Goal: Task Accomplishment & Management: Manage account settings

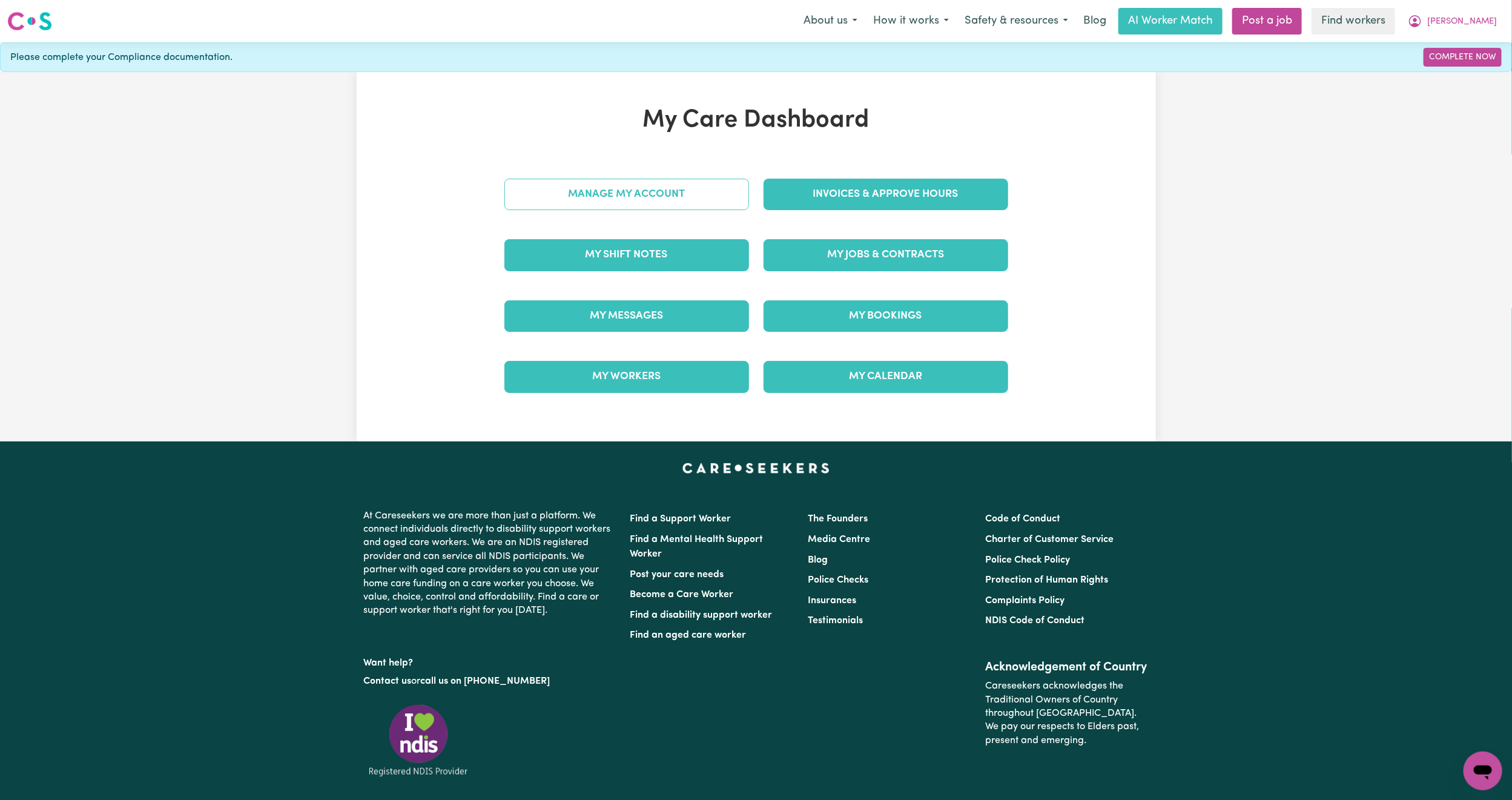
click at [673, 191] on link "Manage My Account" at bounding box center [627, 194] width 245 height 32
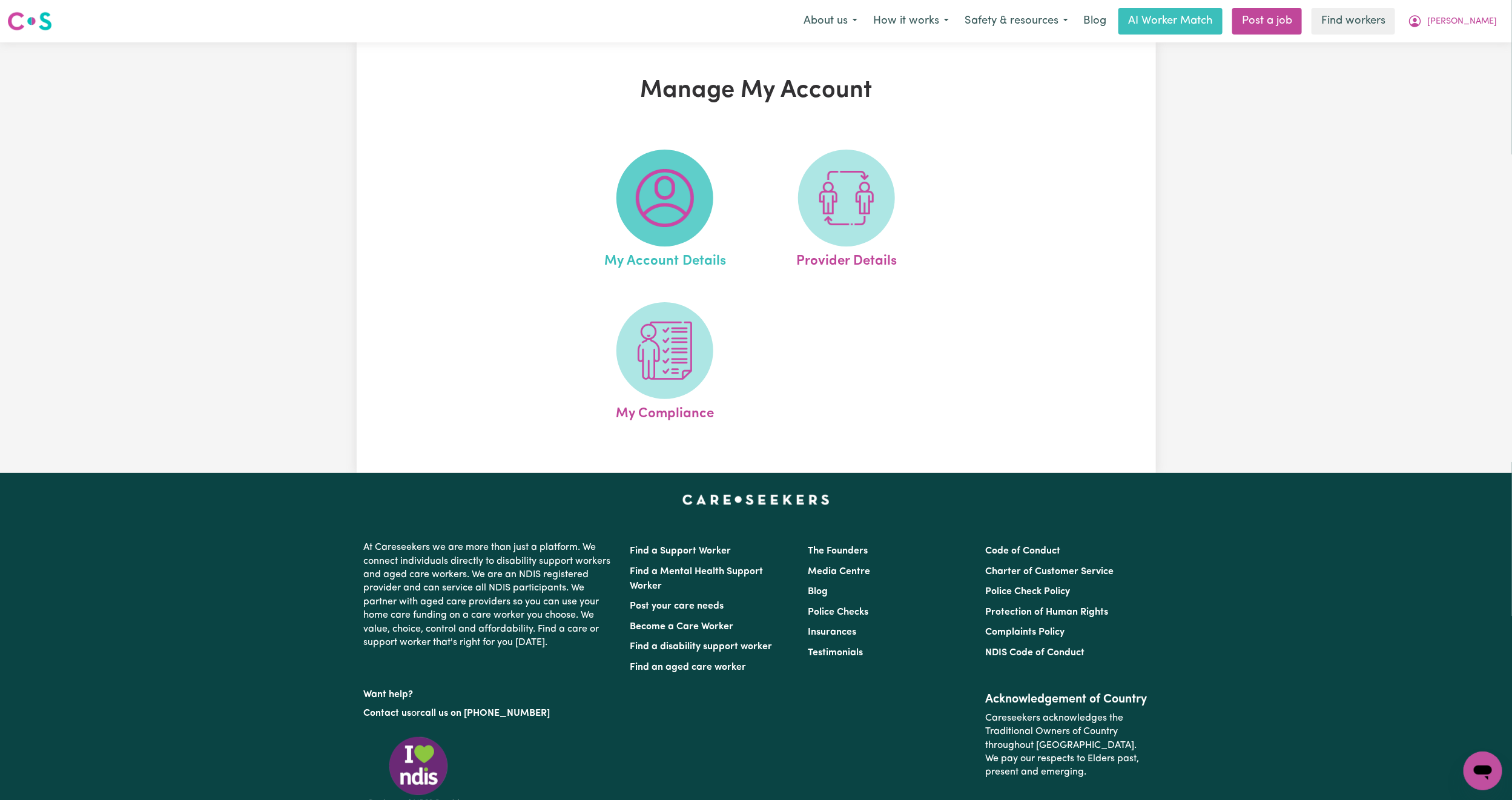
click at [652, 195] on img at bounding box center [665, 198] width 58 height 58
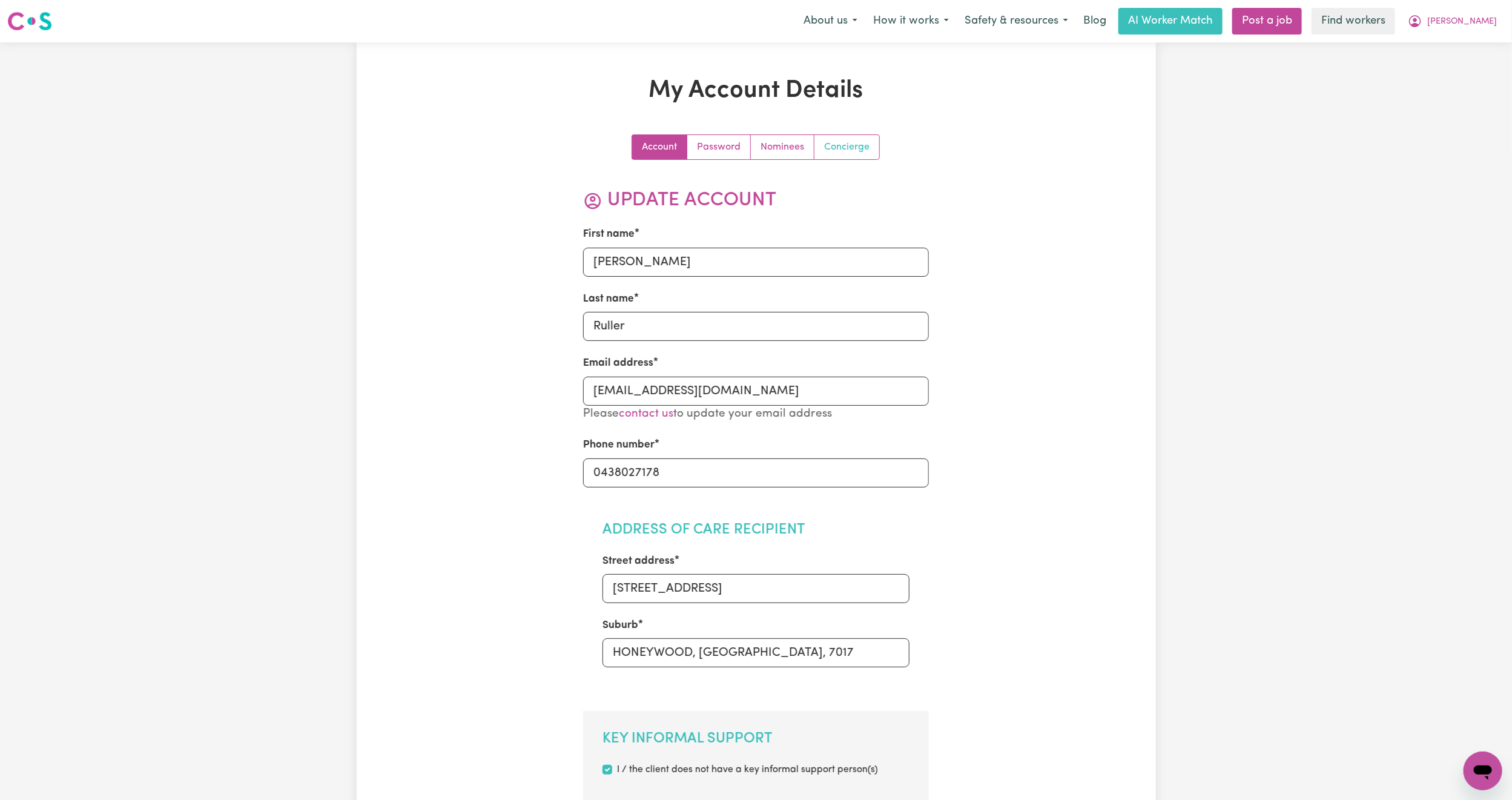
click at [855, 149] on link "Concierge" at bounding box center [847, 147] width 65 height 24
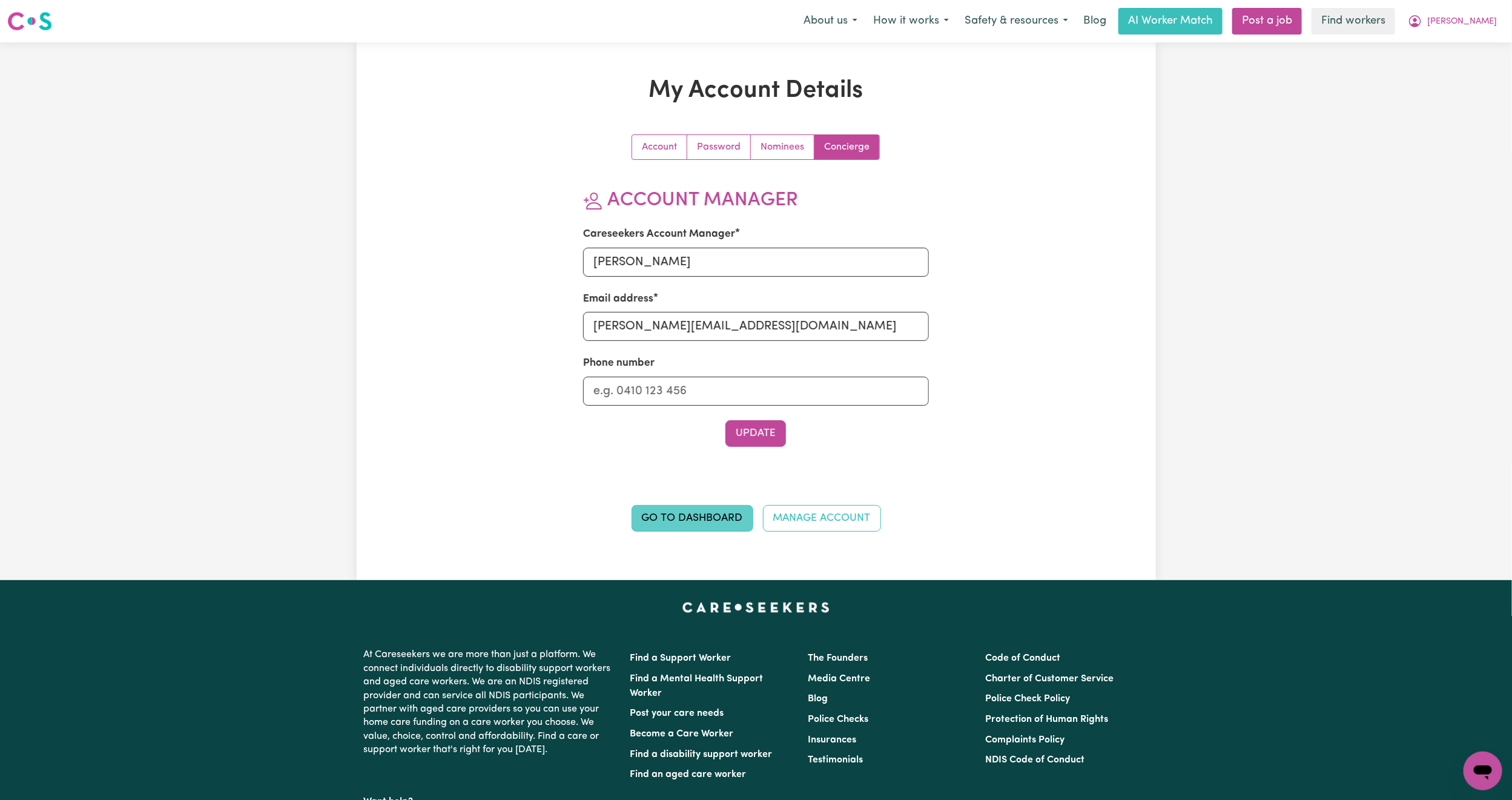
click at [709, 518] on link "Go to Dashboard" at bounding box center [692, 518] width 122 height 26
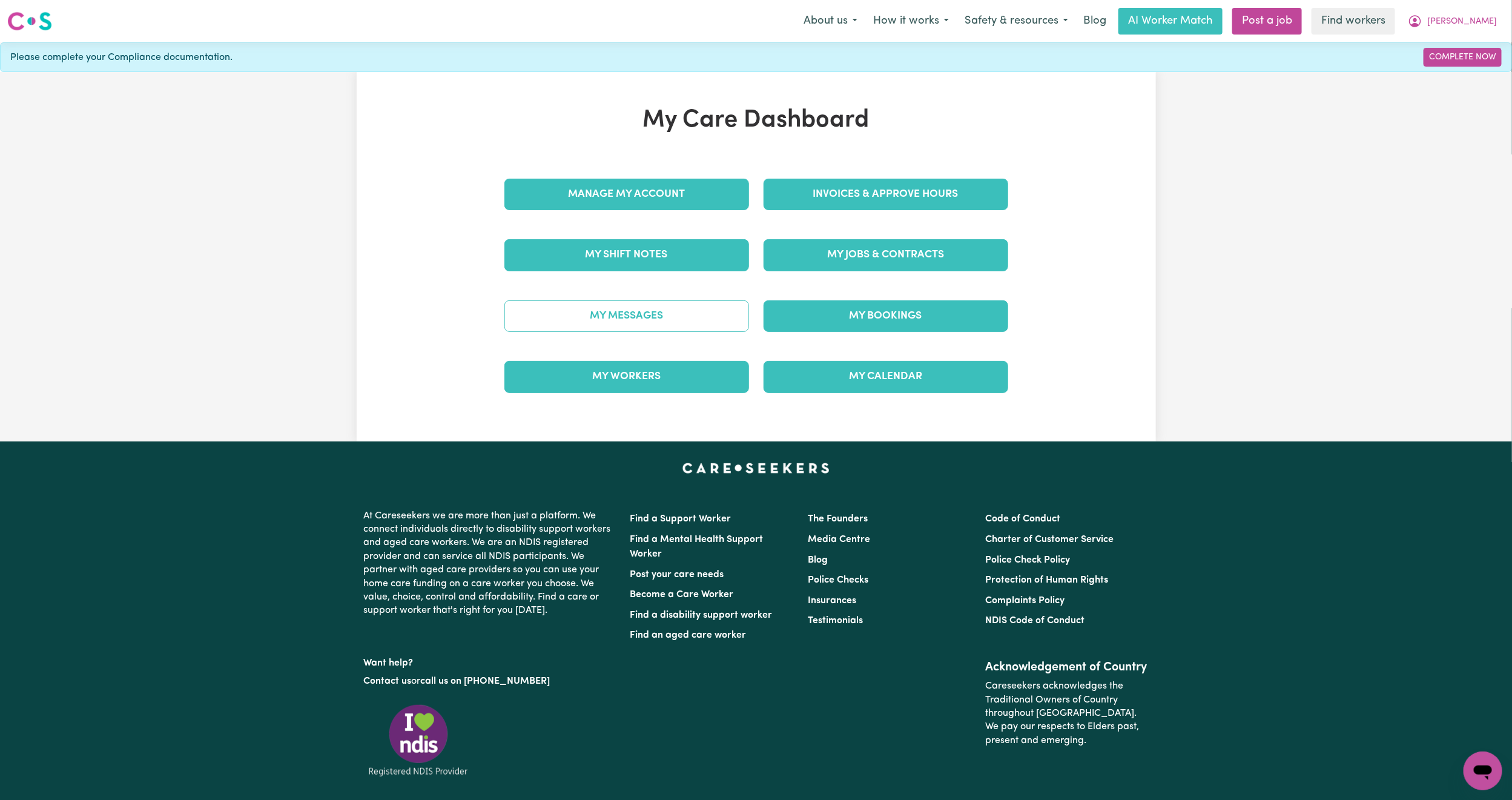
click at [667, 311] on link "My Messages" at bounding box center [627, 316] width 245 height 32
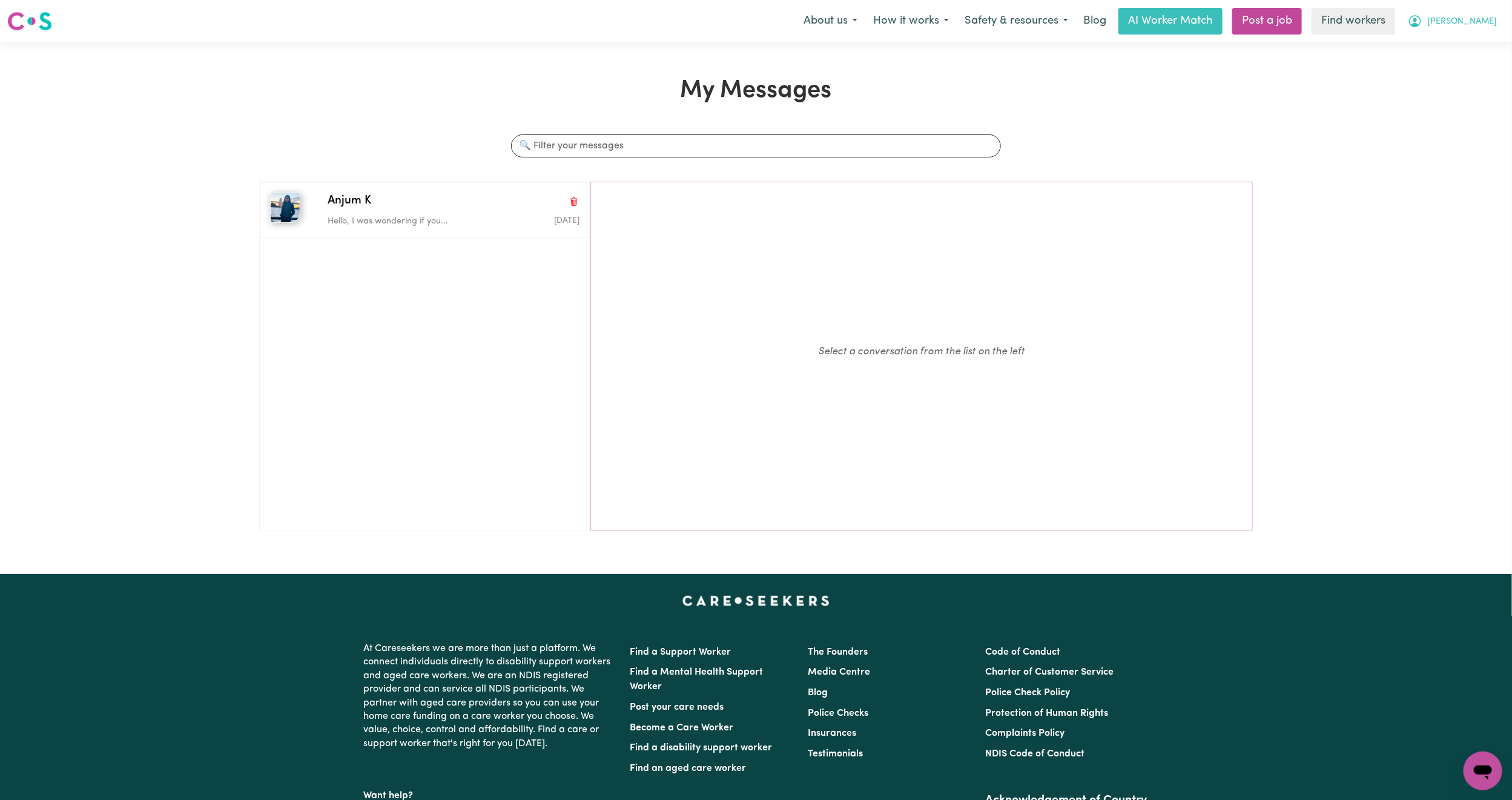
click at [1493, 18] on span "[PERSON_NAME]" at bounding box center [1462, 22] width 70 height 13
click at [1466, 40] on link "My Dashboard" at bounding box center [1455, 47] width 95 height 23
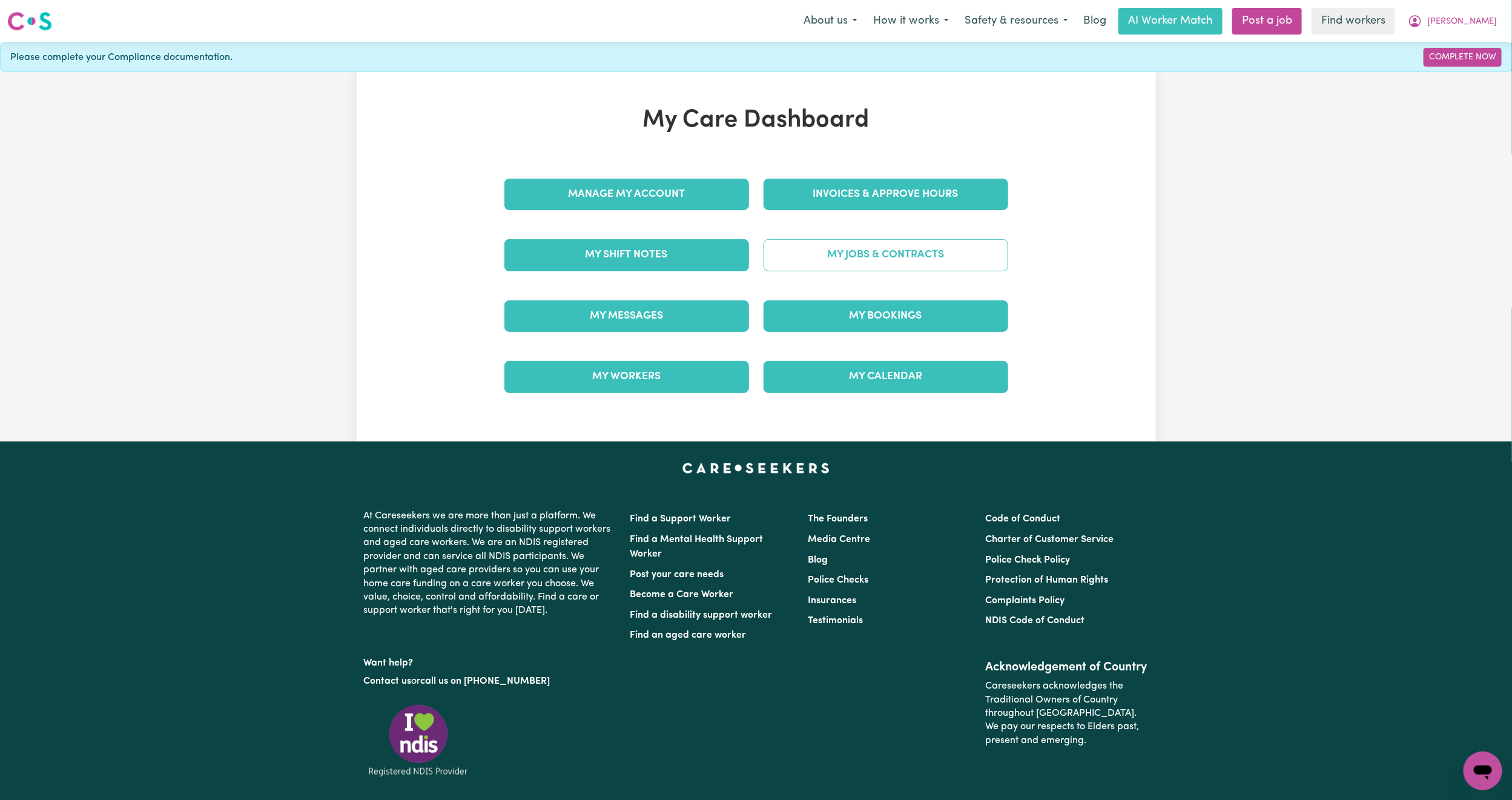
click at [913, 253] on link "My Jobs & Contracts" at bounding box center [886, 254] width 245 height 32
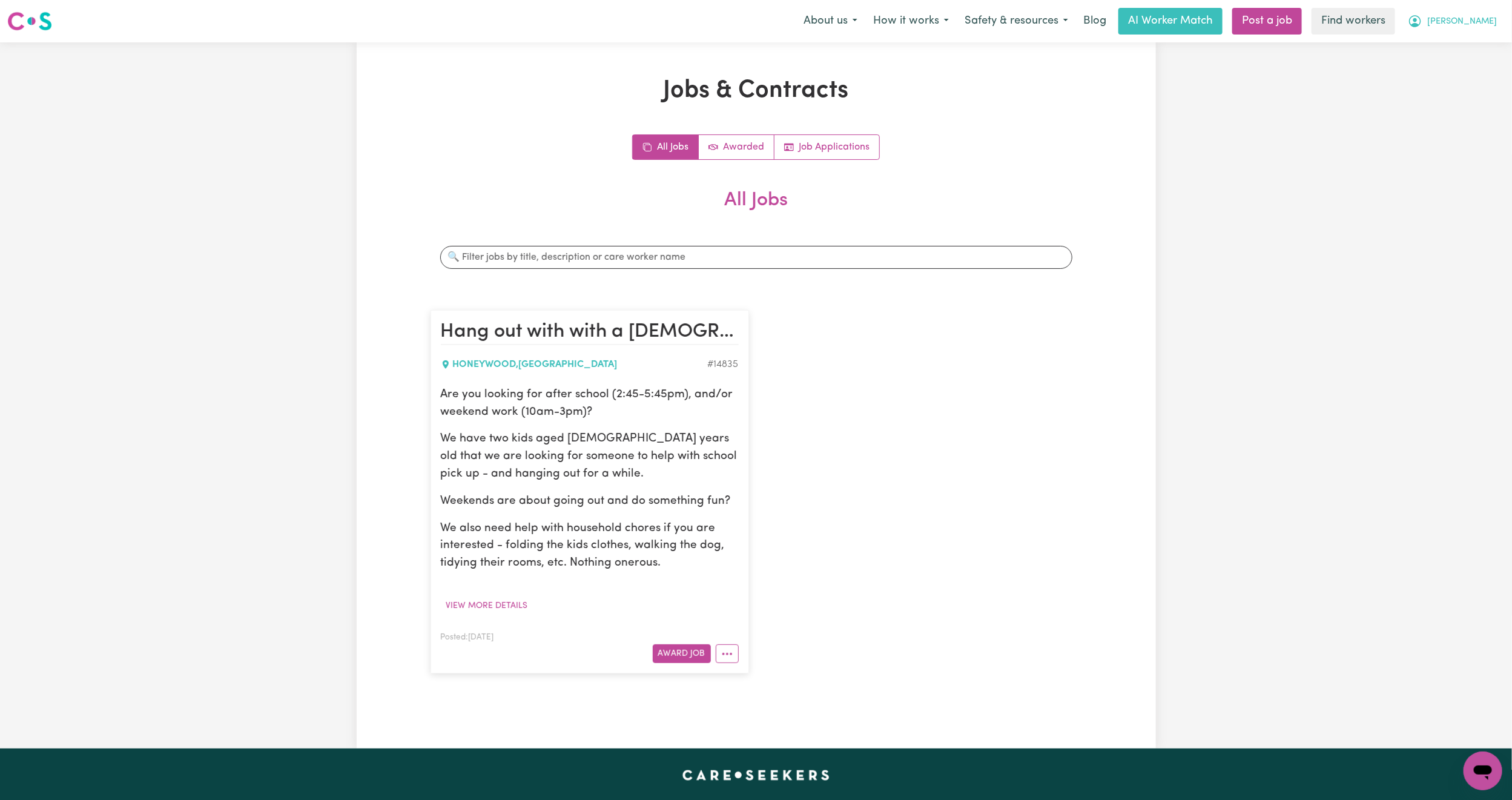
click at [1491, 27] on span "[PERSON_NAME]" at bounding box center [1462, 22] width 70 height 13
click at [1464, 70] on link "Logout" at bounding box center [1455, 70] width 95 height 23
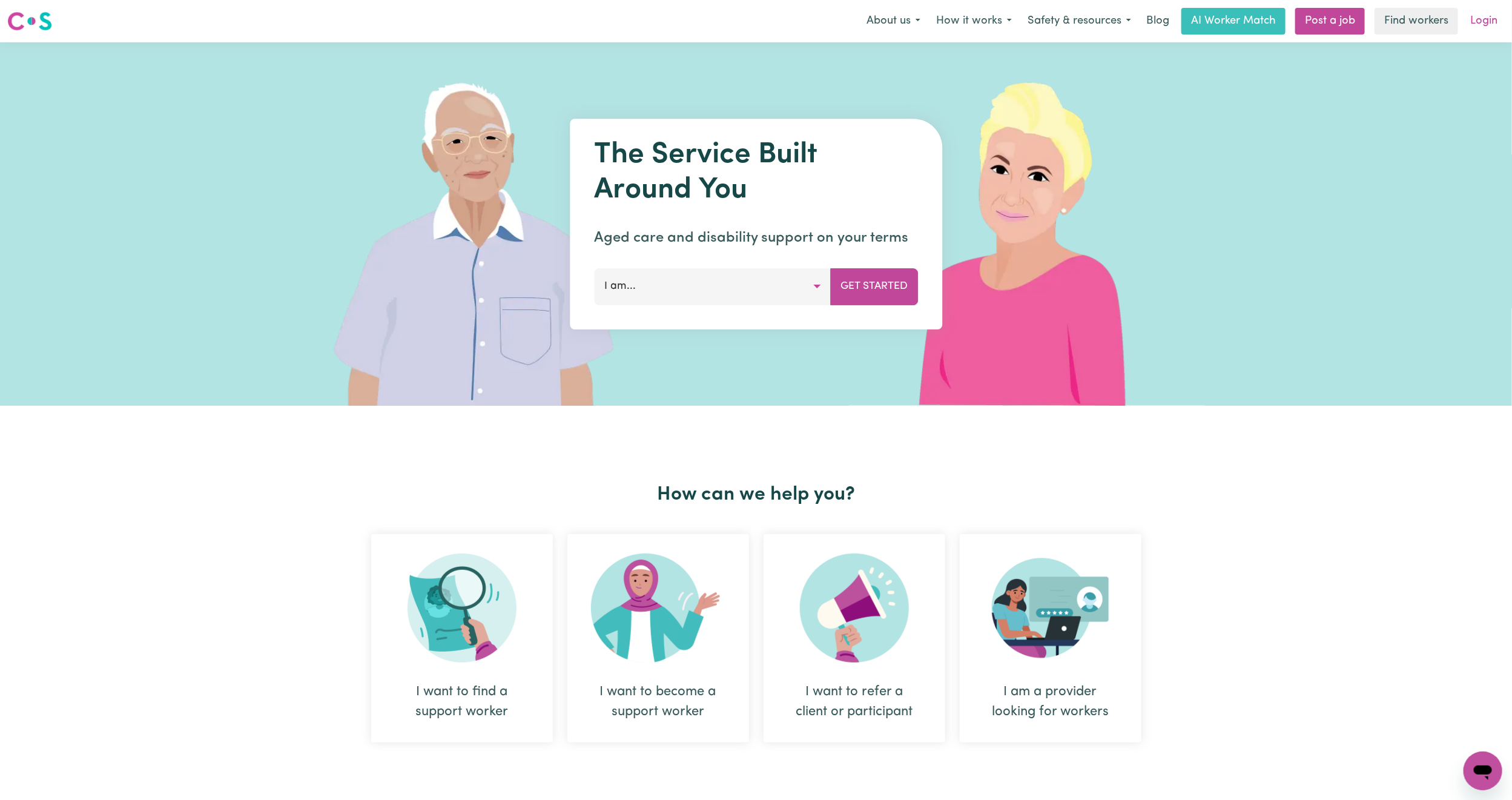
click at [1488, 17] on link "Login" at bounding box center [1484, 21] width 42 height 26
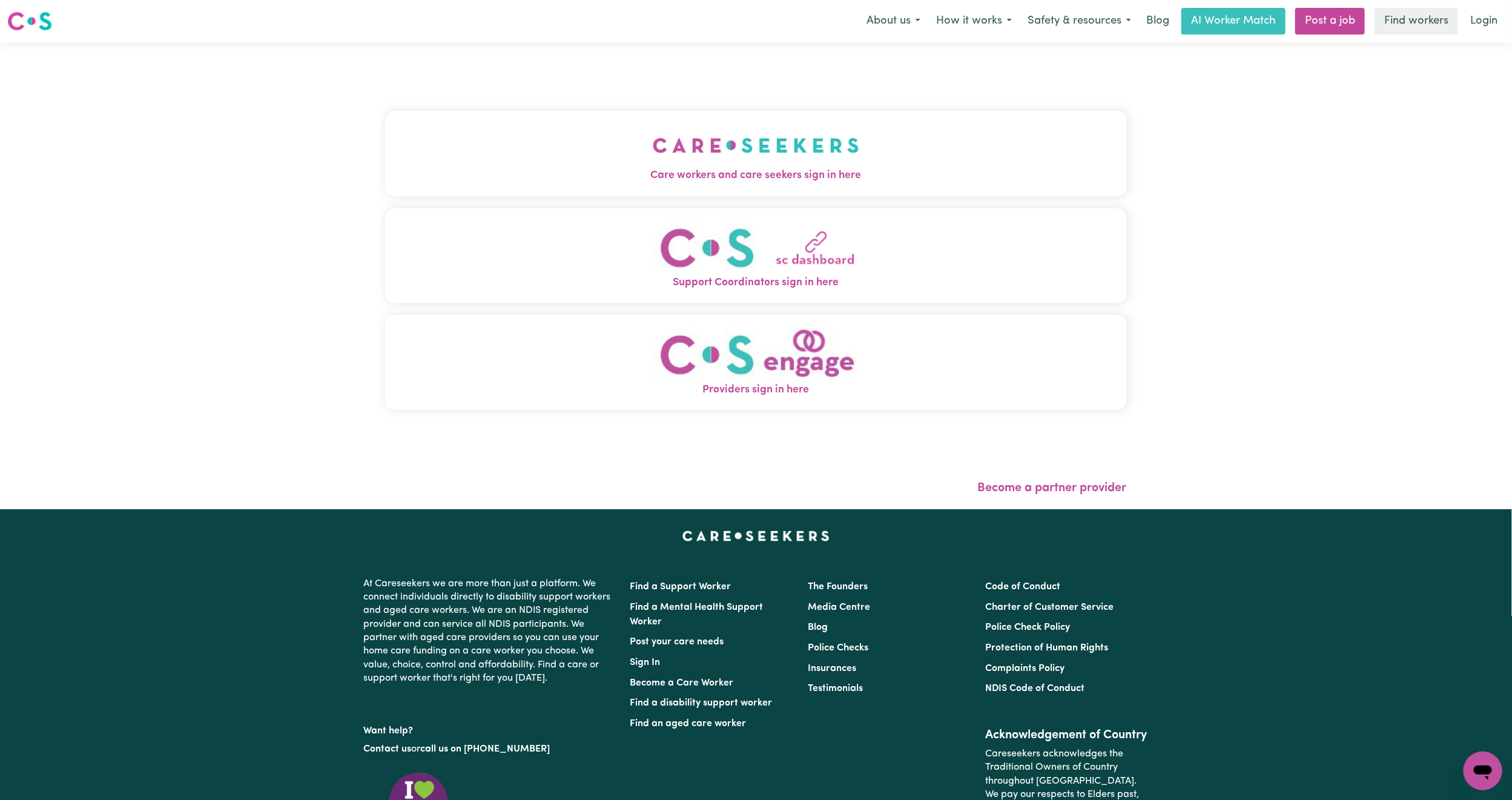
click at [551, 158] on button "Care workers and care seekers sign in here" at bounding box center [756, 153] width 742 height 84
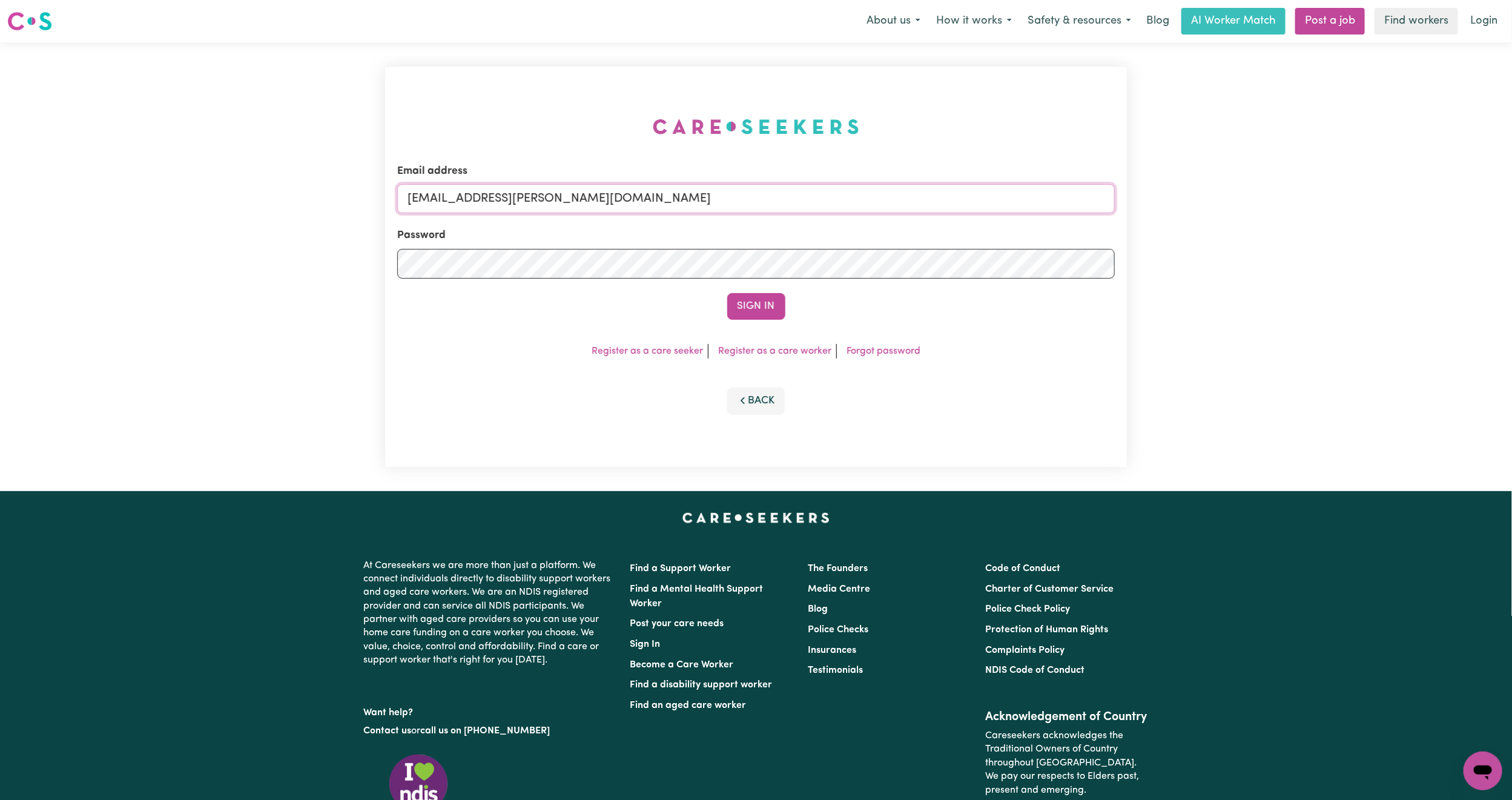
drag, startPoint x: 469, startPoint y: 198, endPoint x: 673, endPoint y: 236, distance: 207.5
click at [673, 236] on form "Email address [EMAIL_ADDRESS][PERSON_NAME][DOMAIN_NAME] Password Sign In" at bounding box center [755, 241] width 717 height 156
paste input "[EMAIL_ADDRESS][DOMAIN_NAME]"
type input "[EMAIL_ADDRESS][DOMAIN_NAME]"
click at [770, 315] on button "Sign In" at bounding box center [756, 306] width 58 height 26
